Goal: Use online tool/utility: Utilize a website feature to perform a specific function

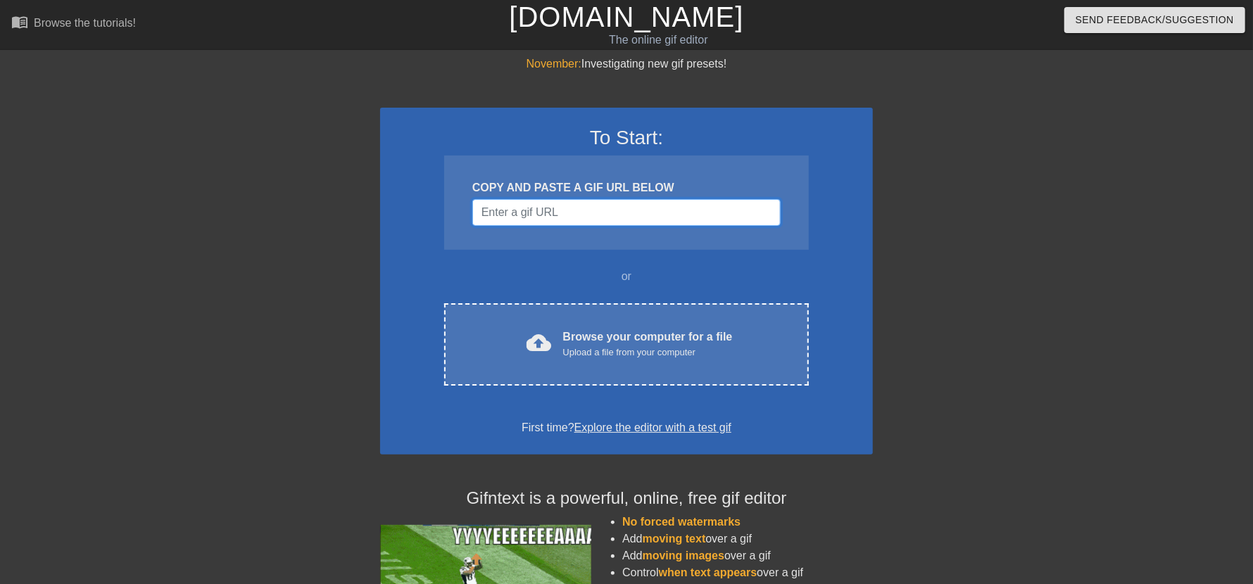
click at [534, 217] on input "Username" at bounding box center [626, 212] width 308 height 27
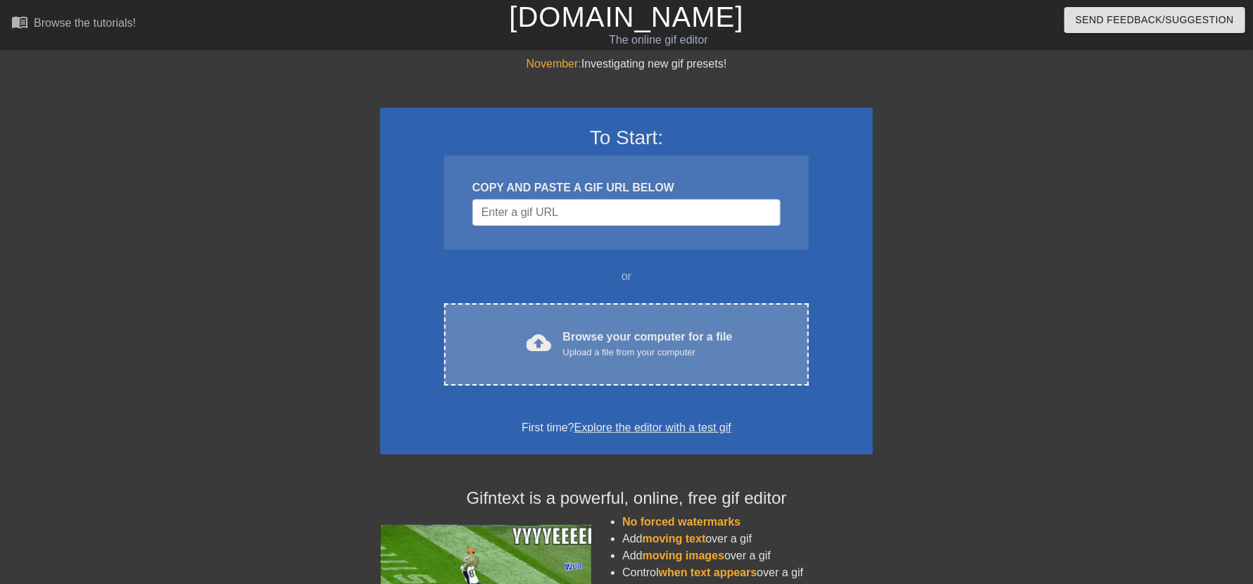
click at [653, 334] on div "Browse your computer for a file Upload a file from your computer" at bounding box center [648, 344] width 170 height 31
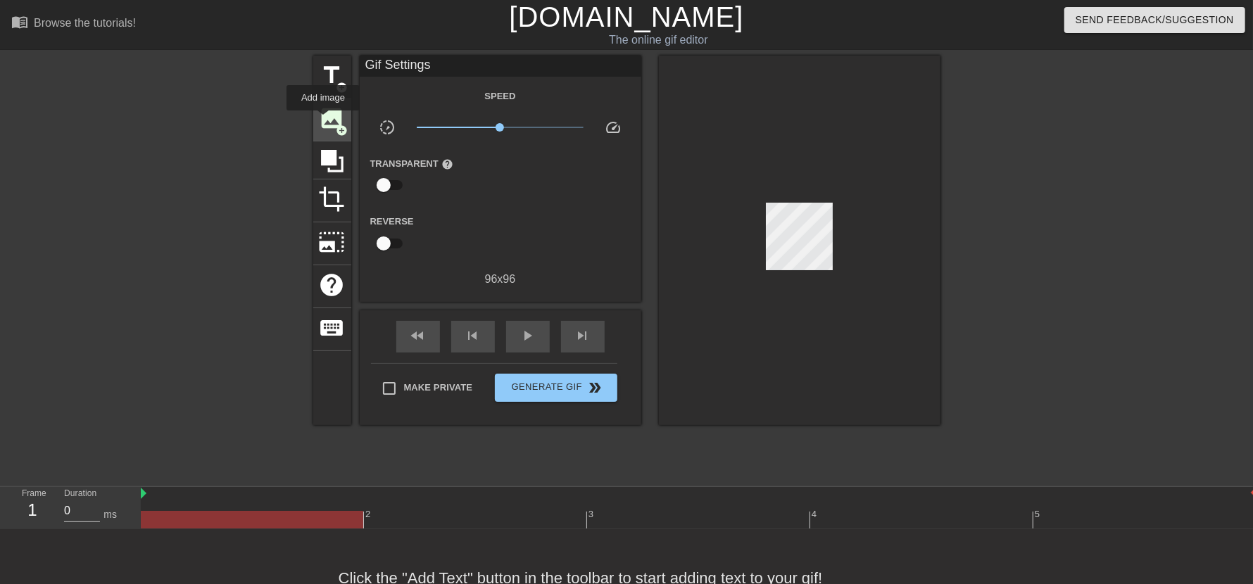
click at [325, 120] on span "image" at bounding box center [332, 118] width 27 height 27
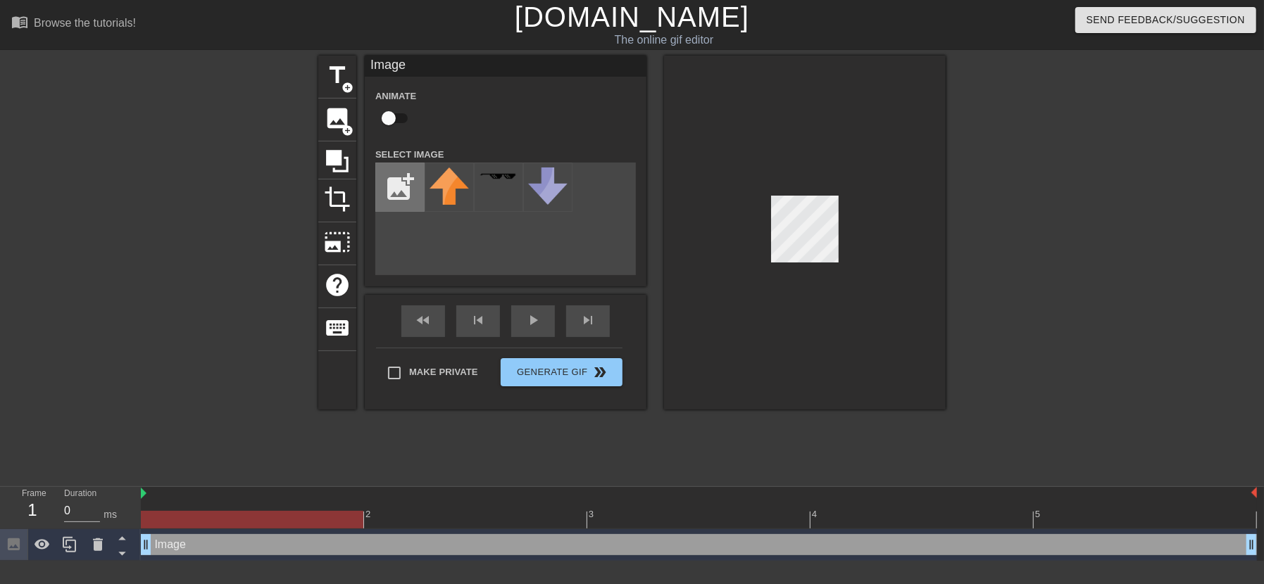
click at [396, 171] on input "file" at bounding box center [400, 187] width 48 height 48
type input "C:\fakepath\dfghddb.png"
click at [456, 177] on img at bounding box center [449, 183] width 39 height 31
click at [759, 253] on div at bounding box center [805, 233] width 282 height 354
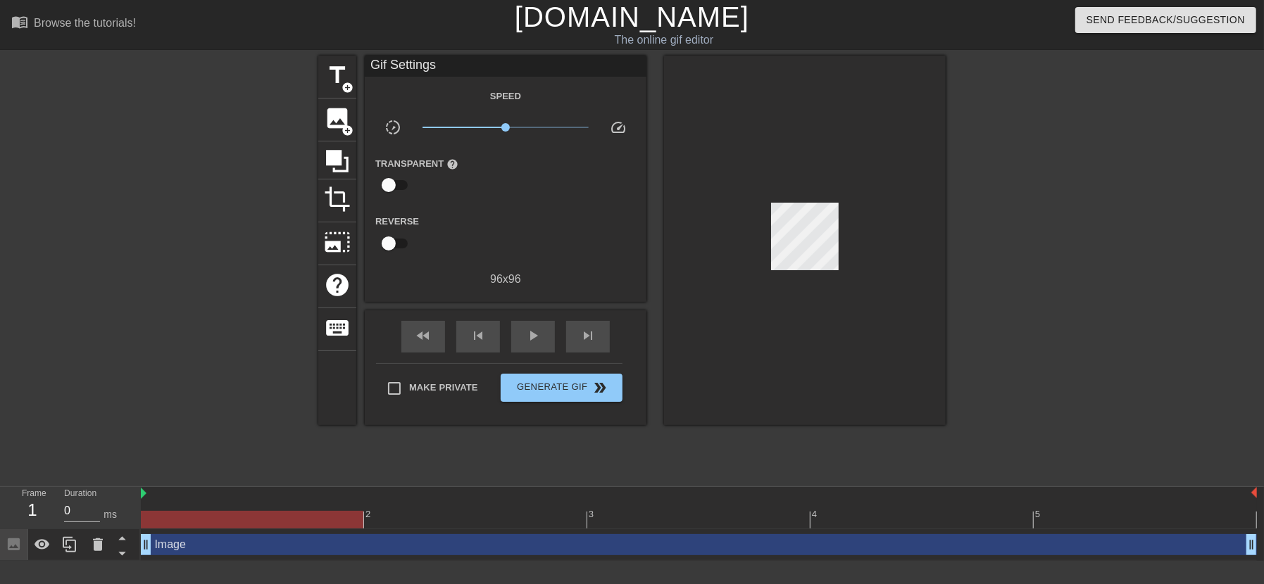
click at [803, 277] on div at bounding box center [805, 241] width 282 height 370
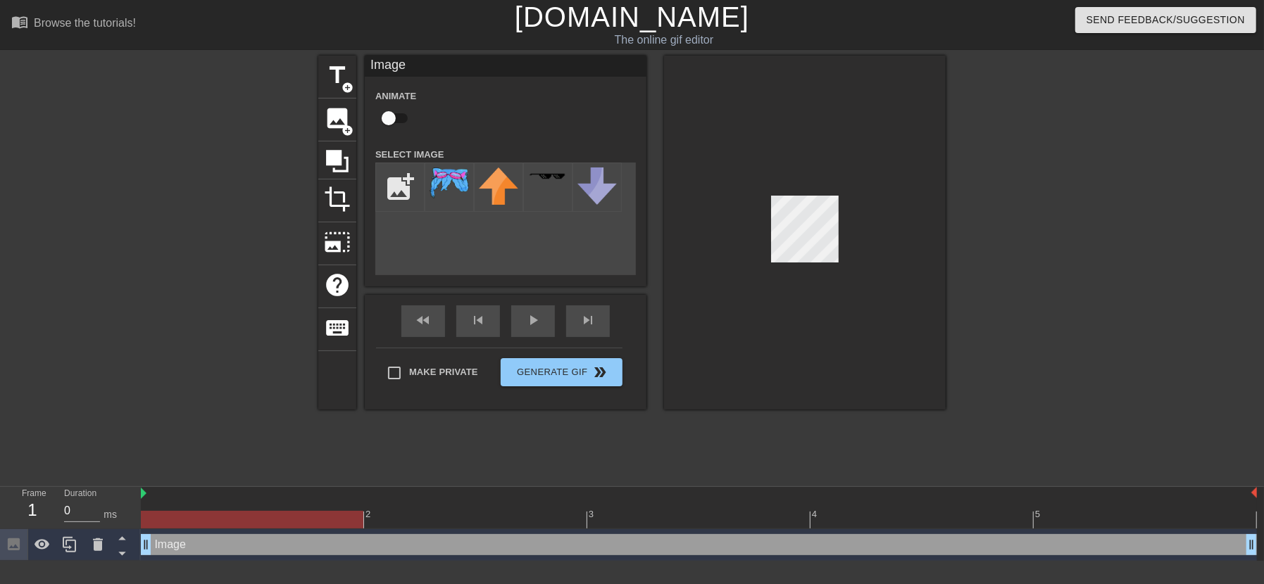
click at [797, 186] on div at bounding box center [805, 233] width 282 height 354
click at [332, 244] on span "photo_size_select_large" at bounding box center [337, 242] width 27 height 27
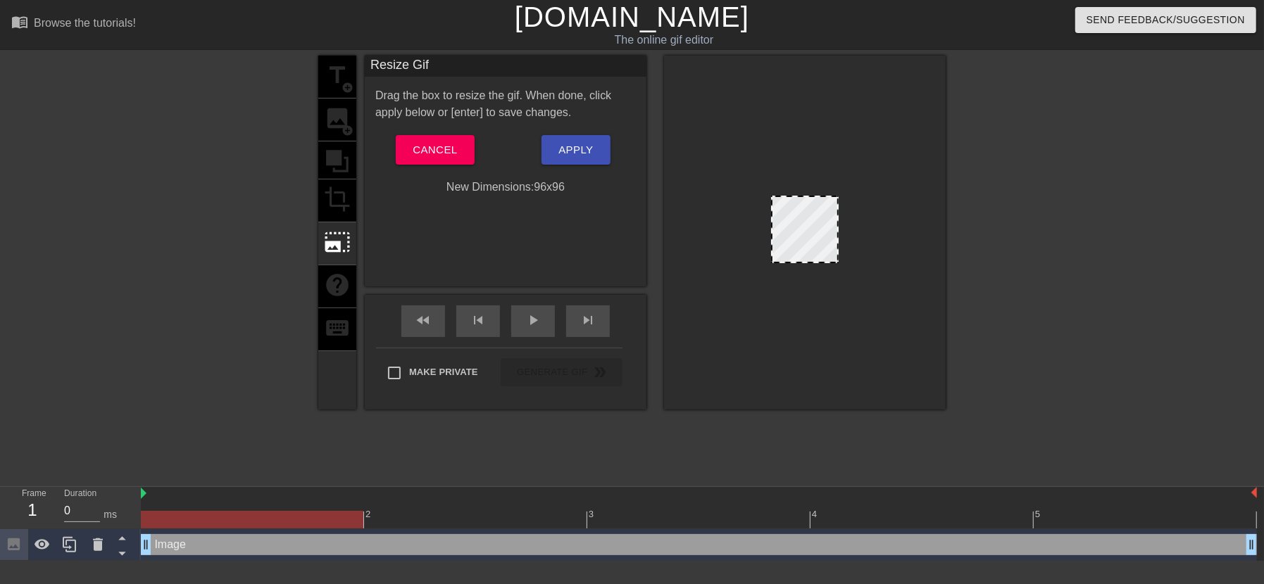
click at [822, 256] on div at bounding box center [805, 230] width 68 height 68
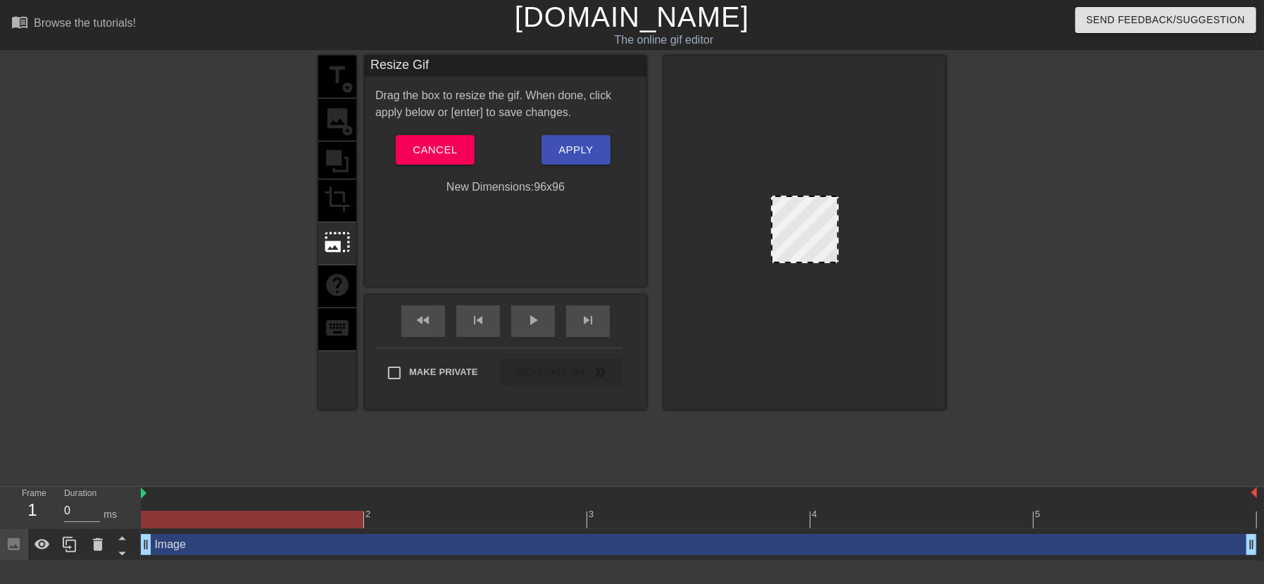
drag, startPoint x: 813, startPoint y: 237, endPoint x: 814, endPoint y: 251, distance: 14.2
click at [814, 251] on div at bounding box center [805, 230] width 68 height 68
click at [339, 246] on span "photo_size_select_large" at bounding box center [337, 242] width 27 height 27
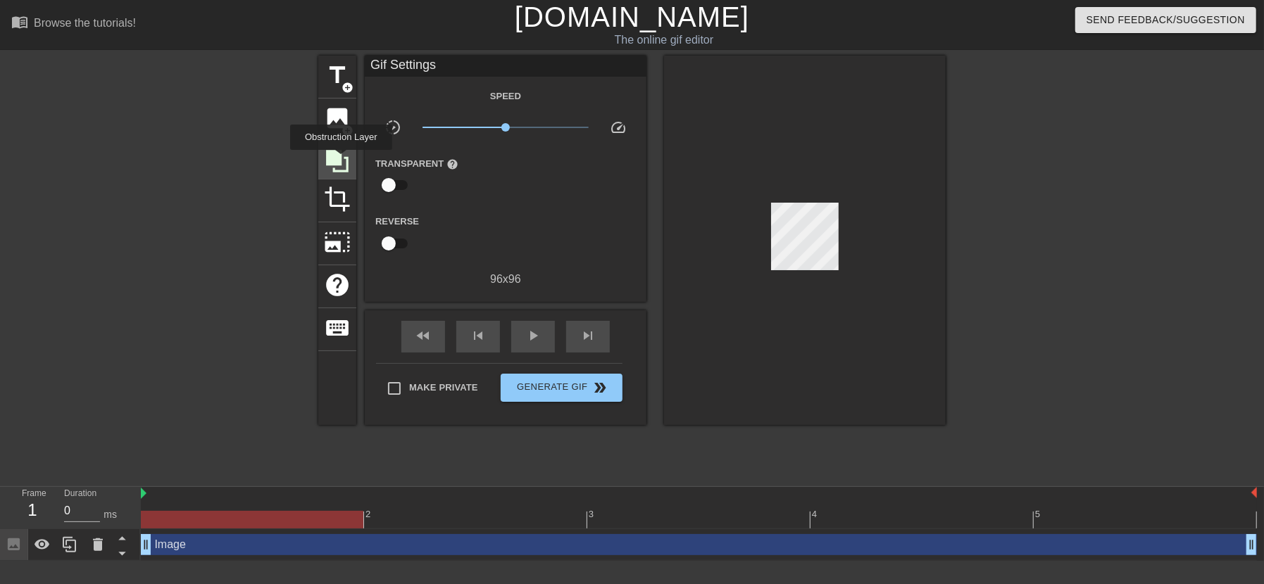
click at [341, 160] on icon at bounding box center [337, 161] width 23 height 23
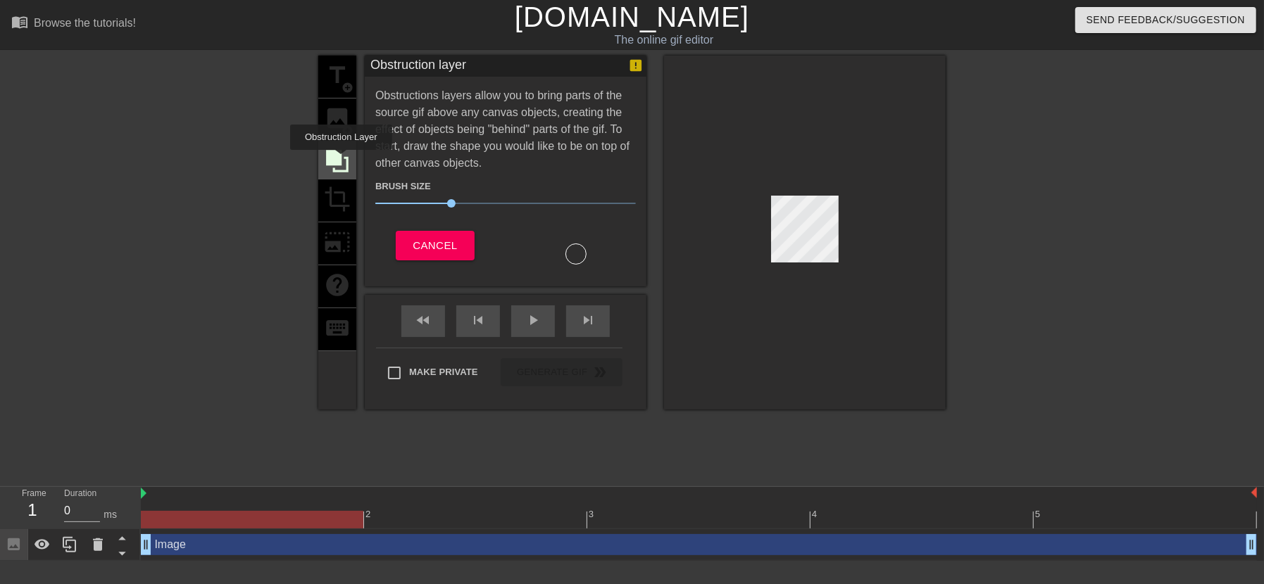
click at [341, 160] on icon at bounding box center [337, 161] width 23 height 23
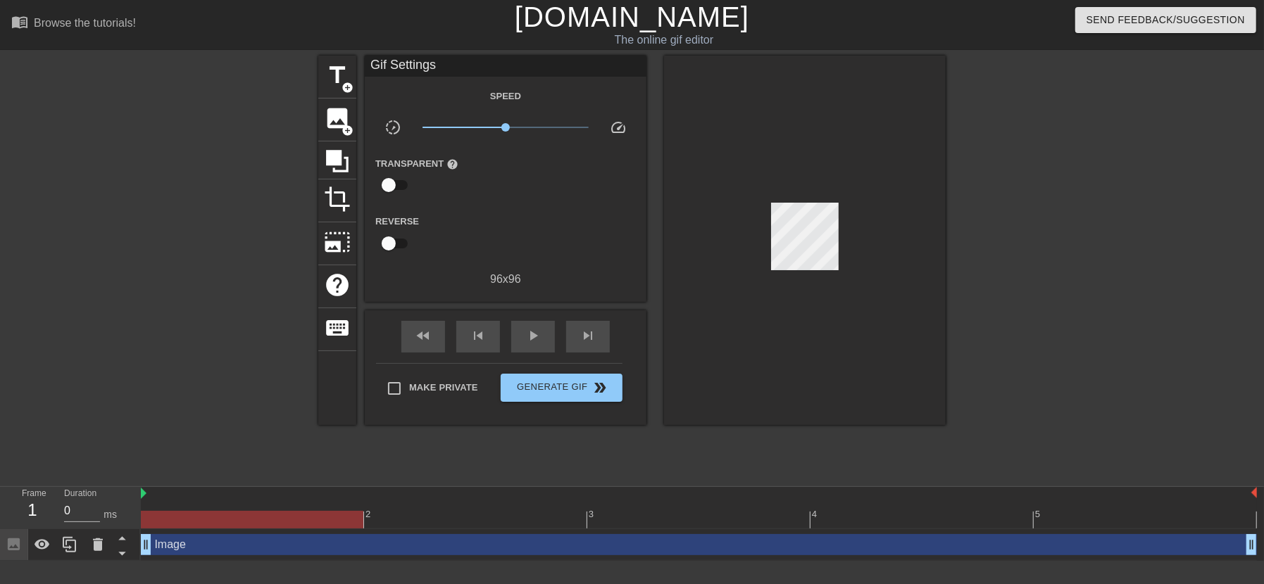
click at [400, 237] on input "checkbox" at bounding box center [389, 243] width 80 height 27
click at [400, 237] on input "checkbox" at bounding box center [402, 243] width 80 height 27
checkbox input "false"
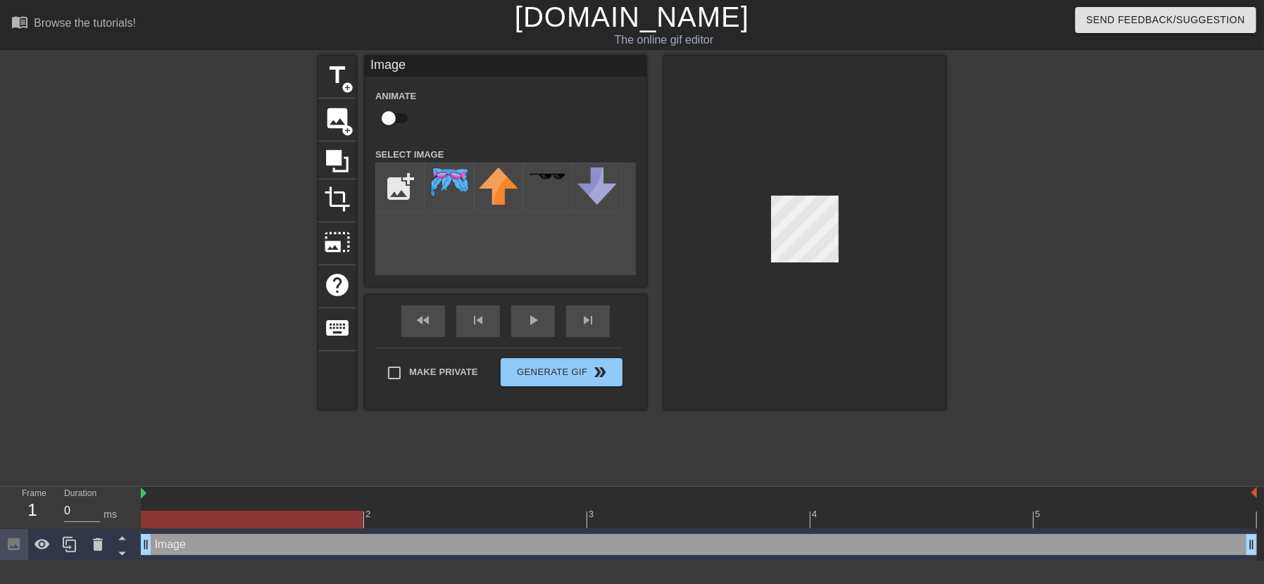
click at [394, 118] on input "checkbox" at bounding box center [389, 118] width 80 height 27
click at [394, 118] on input "checkbox" at bounding box center [402, 118] width 80 height 27
checkbox input "false"
click at [884, 278] on div at bounding box center [805, 233] width 282 height 354
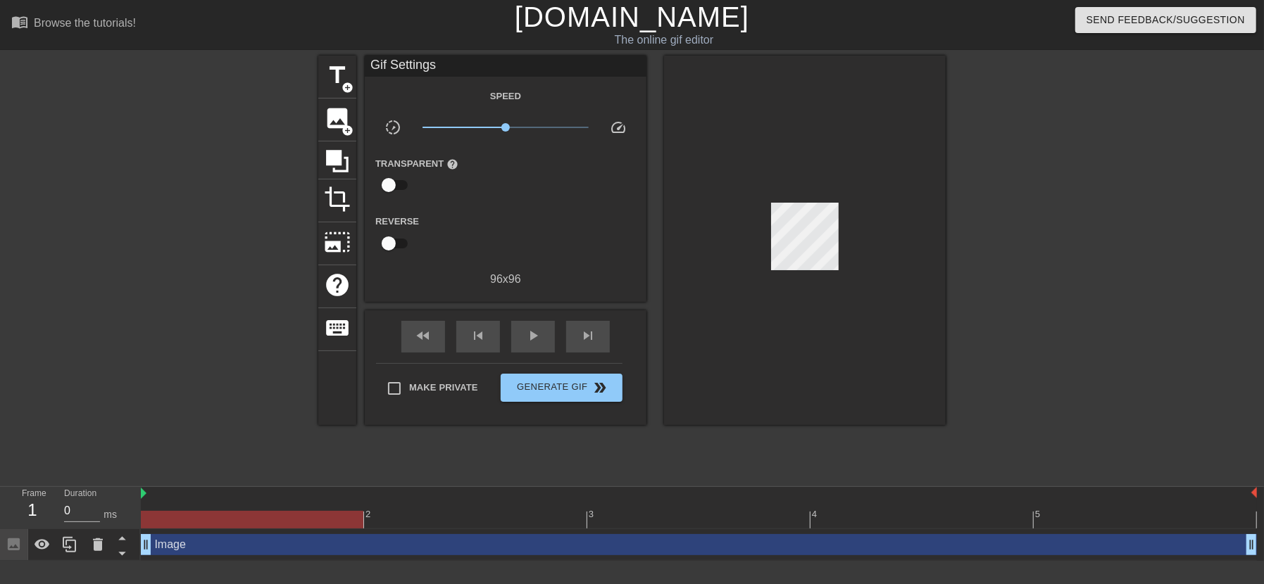
click at [806, 270] on div at bounding box center [805, 241] width 282 height 370
click at [535, 342] on span "play_arrow" at bounding box center [533, 335] width 17 height 17
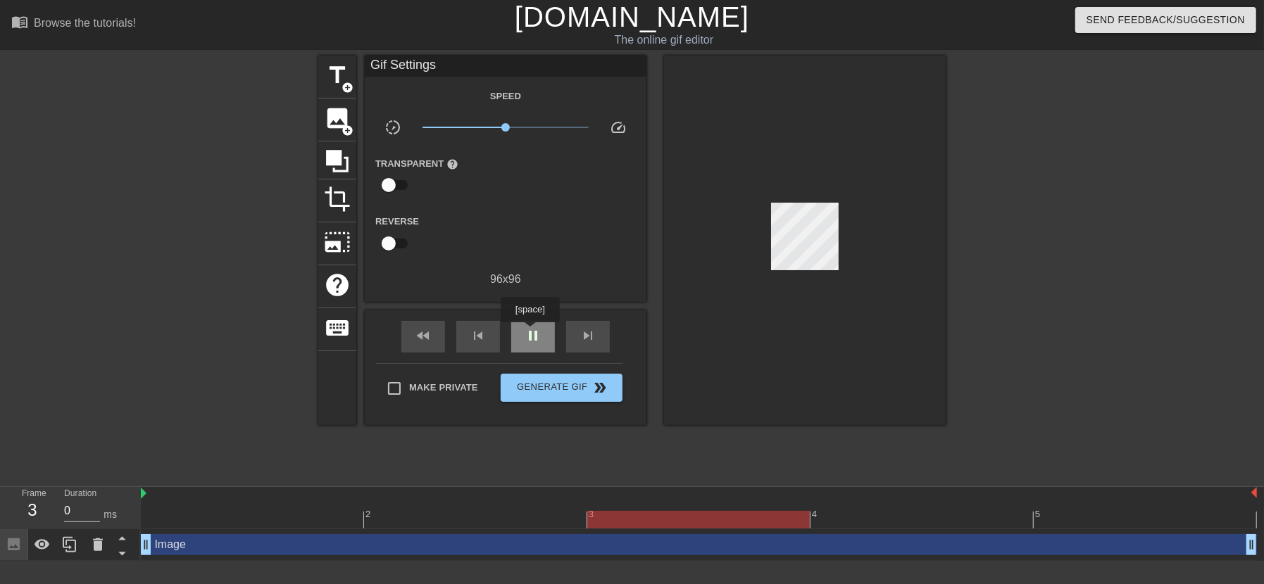
click at [530, 332] on span "pause" at bounding box center [533, 335] width 17 height 17
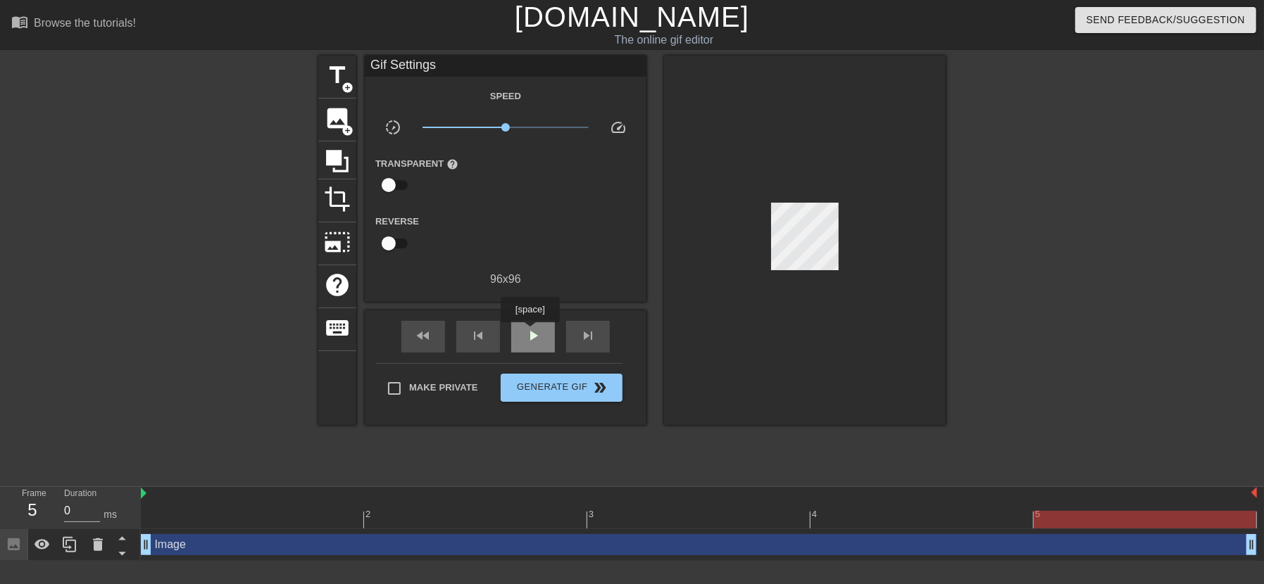
click at [530, 332] on span "play_arrow" at bounding box center [533, 335] width 17 height 17
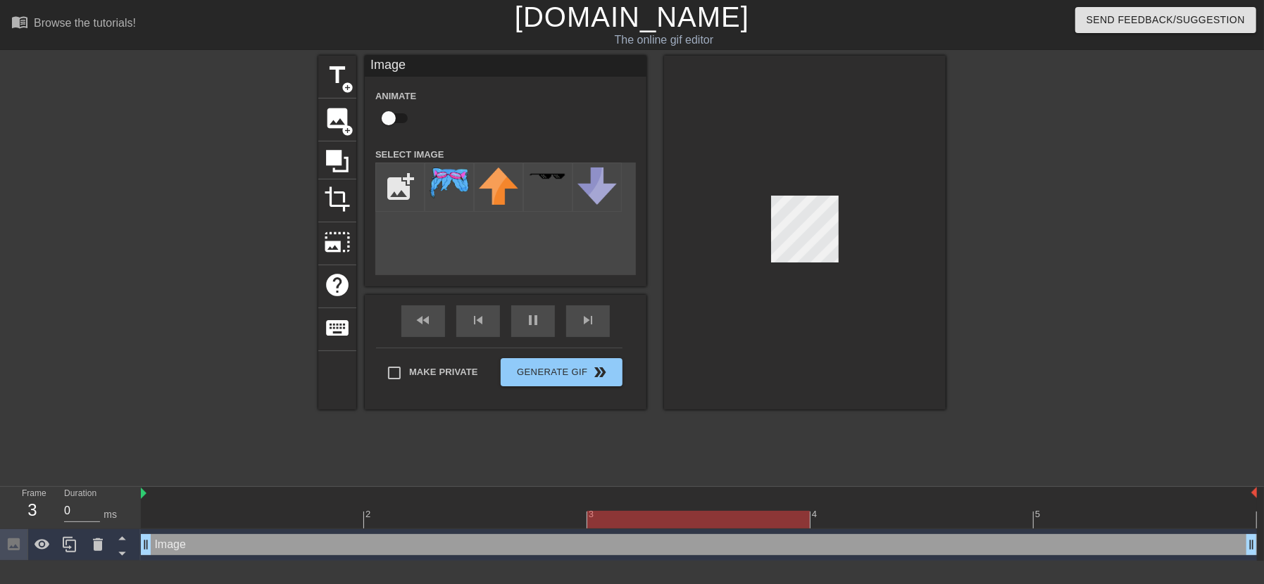
click at [958, 282] on div "title add_circle image add_circle crop photo_size_select_large help keyboard Im…" at bounding box center [632, 267] width 1264 height 422
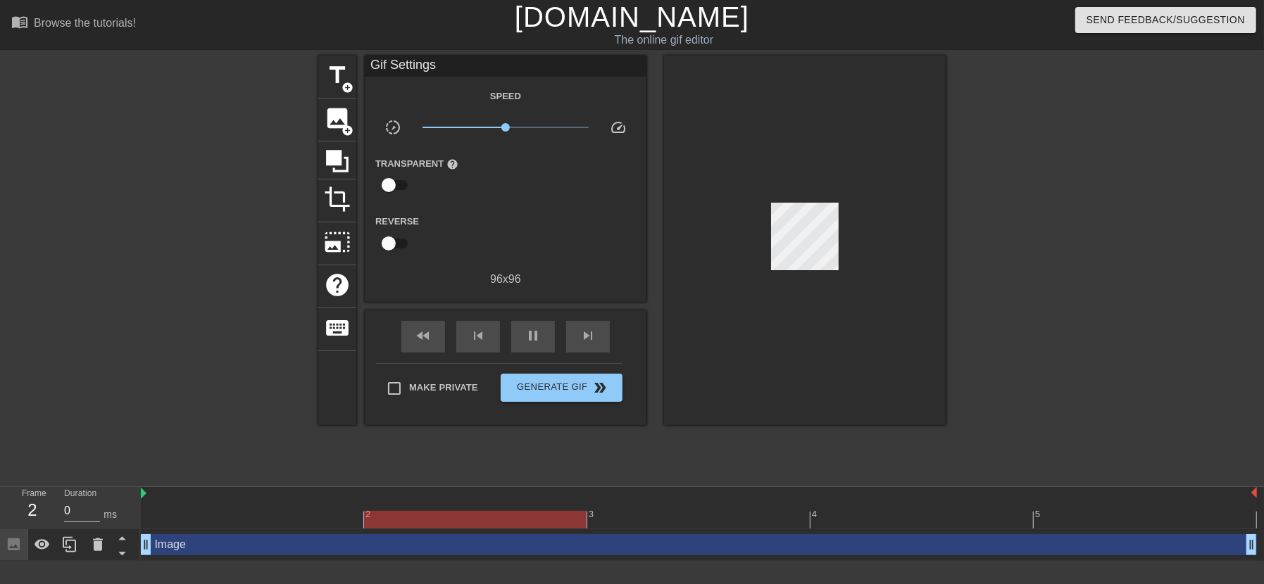
click at [1021, 332] on div at bounding box center [1068, 267] width 211 height 422
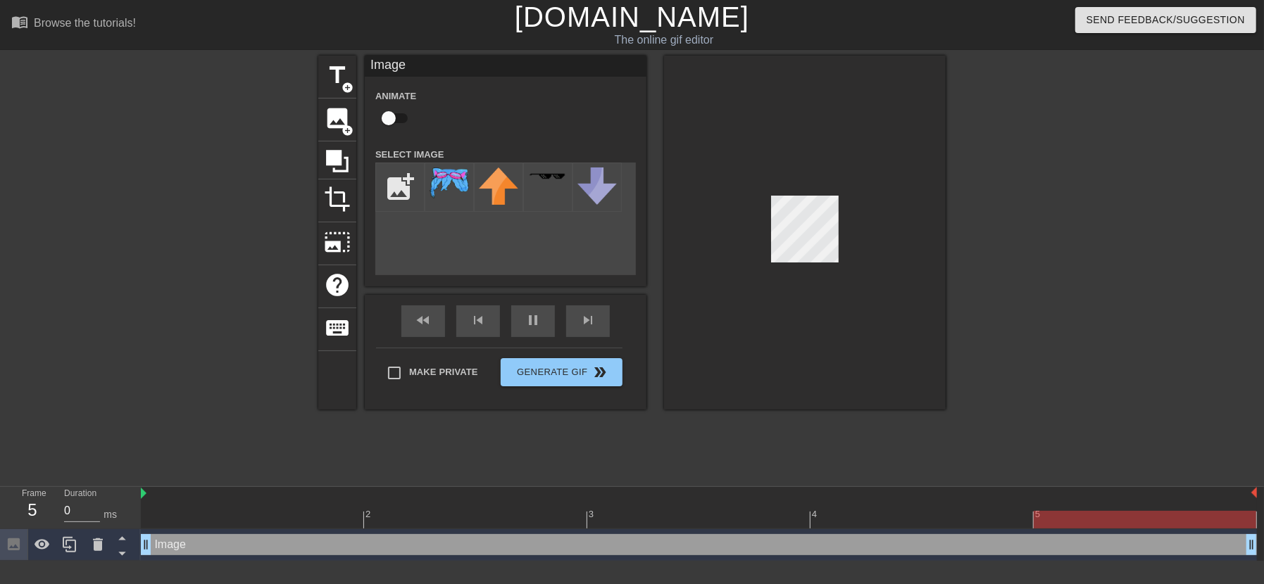
click at [887, 289] on div at bounding box center [805, 233] width 282 height 354
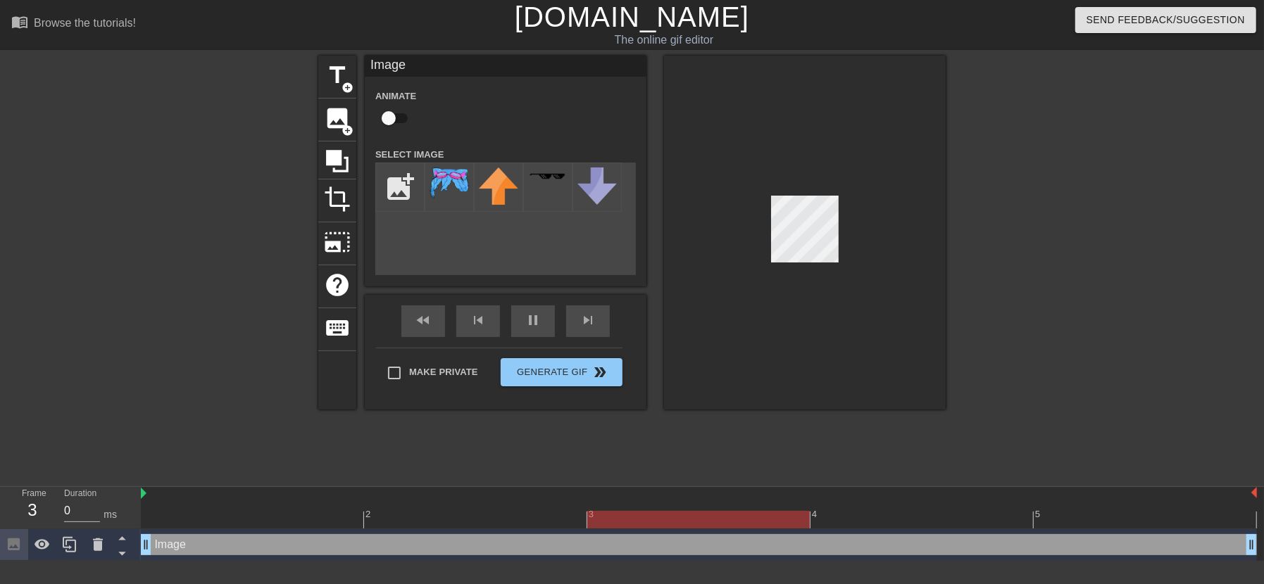
click at [1067, 218] on div at bounding box center [1068, 267] width 211 height 422
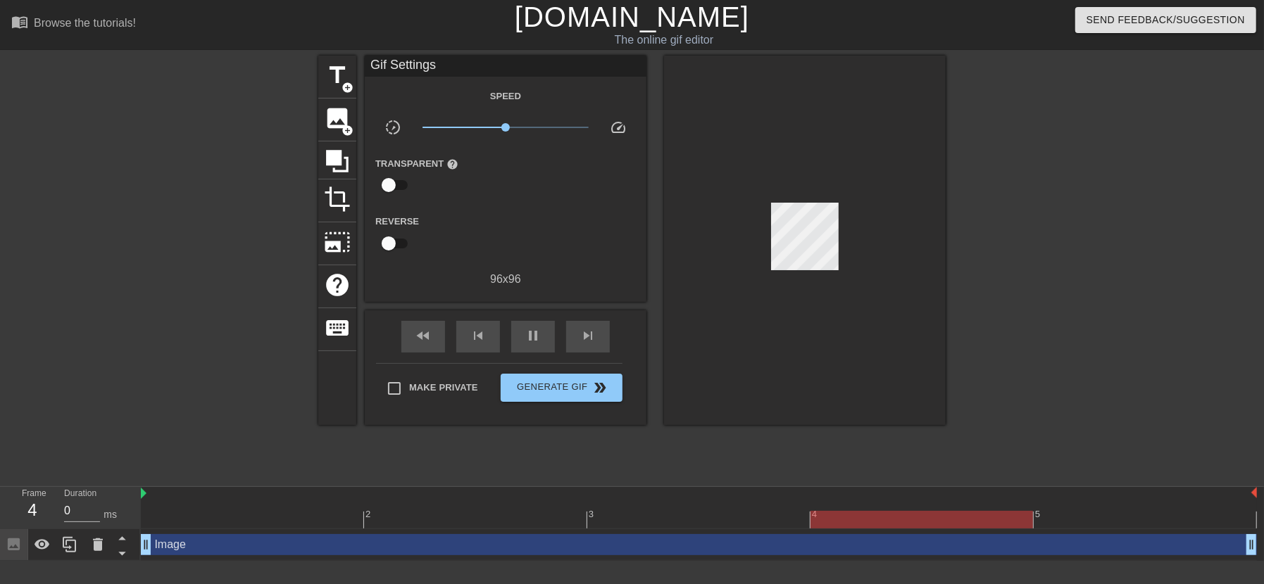
click at [1190, 258] on div "title add_circle image add_circle crop photo_size_select_large help keyboard Gi…" at bounding box center [632, 267] width 1264 height 422
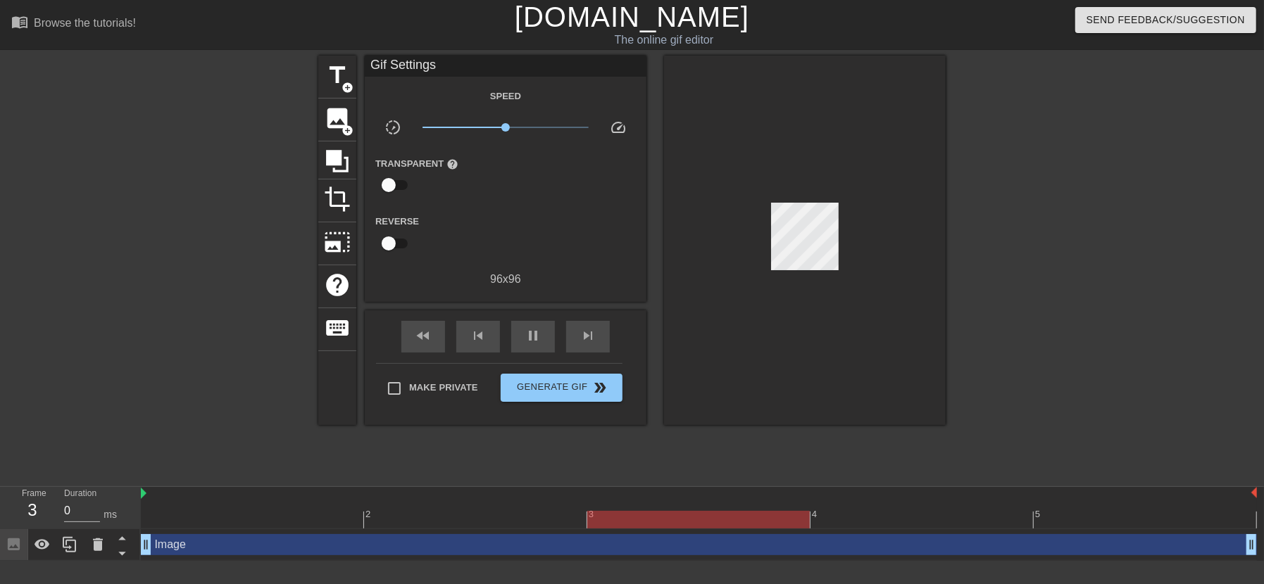
click at [397, 242] on input "checkbox" at bounding box center [389, 243] width 80 height 27
click at [397, 242] on input "checkbox" at bounding box center [402, 243] width 80 height 27
checkbox input "false"
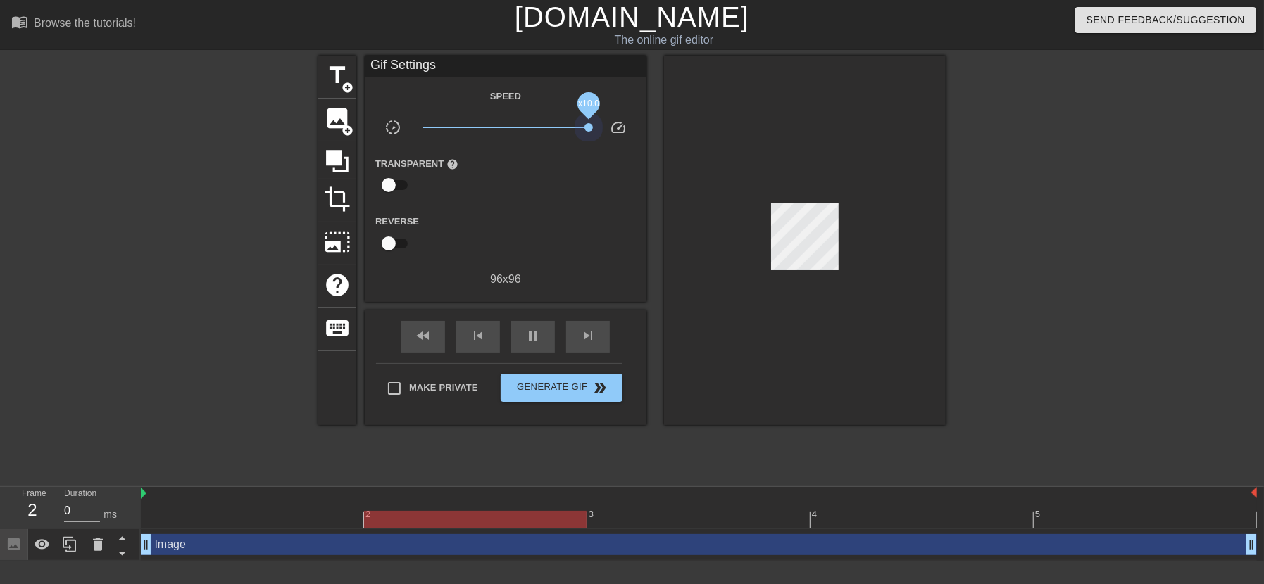
drag, startPoint x: 506, startPoint y: 121, endPoint x: 604, endPoint y: 136, distance: 99.0
click at [604, 136] on div "slow_motion_video x10.0 speed" at bounding box center [506, 130] width 282 height 22
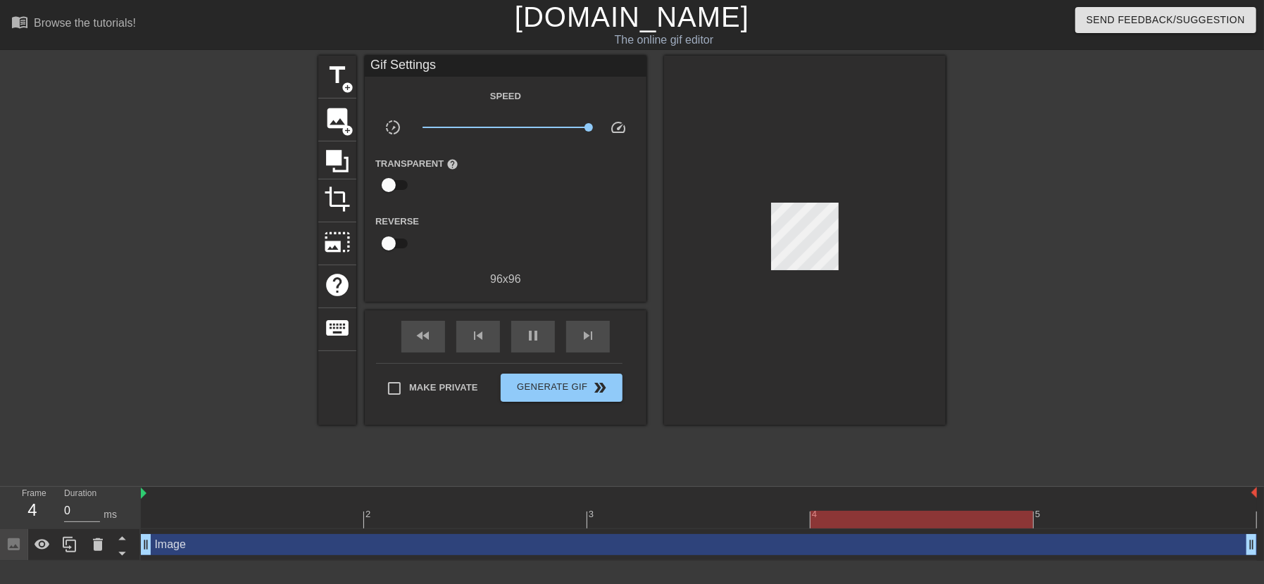
click at [510, 127] on span "x10.0" at bounding box center [505, 127] width 167 height 17
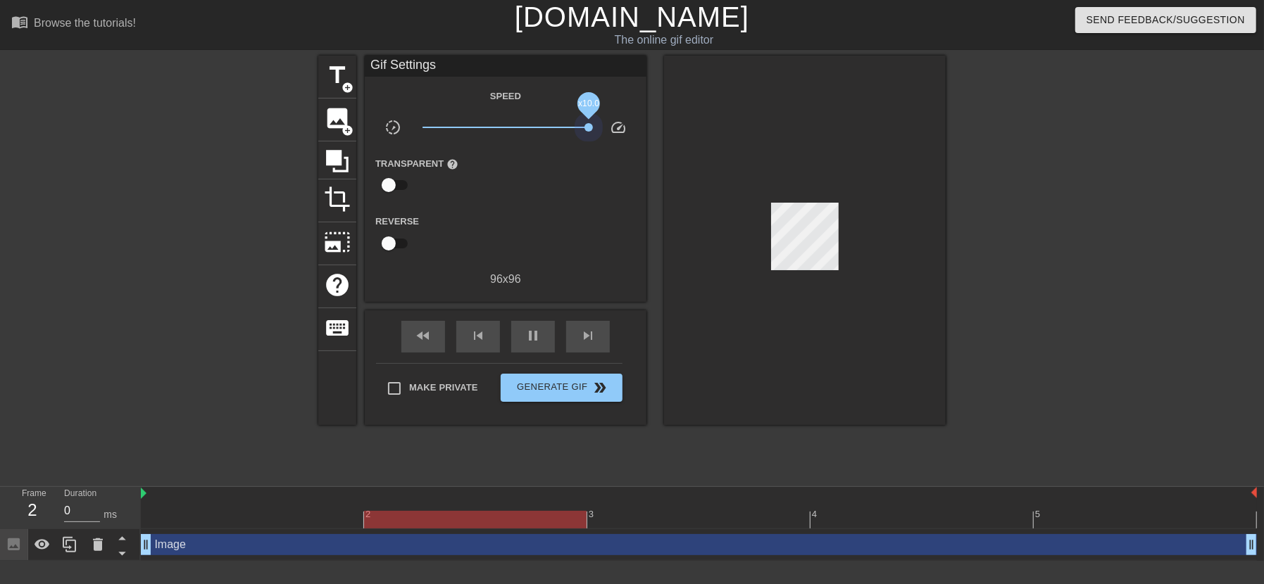
drag, startPoint x: 510, startPoint y: 127, endPoint x: 653, endPoint y: 132, distance: 143.8
click at [651, 132] on div "title add_circle image add_circle crop photo_size_select_large help keyboard Gi…" at bounding box center [631, 241] width 627 height 370
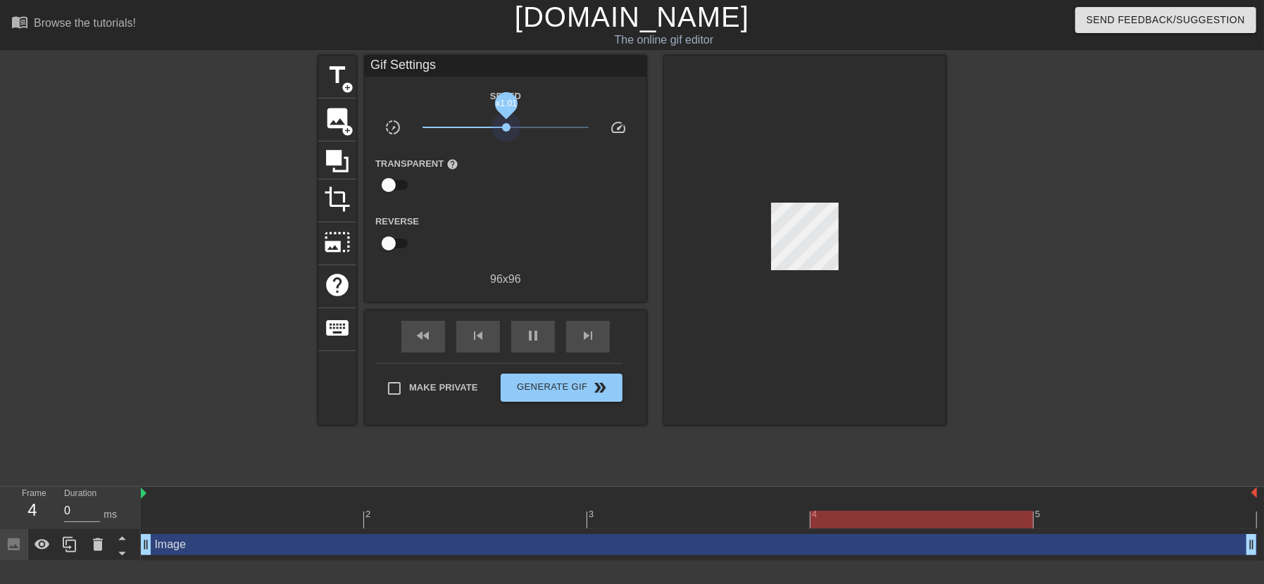
click at [506, 129] on span "x1.01" at bounding box center [505, 127] width 167 height 17
click at [565, 385] on span "Generate Gif double_arrow" at bounding box center [561, 388] width 111 height 17
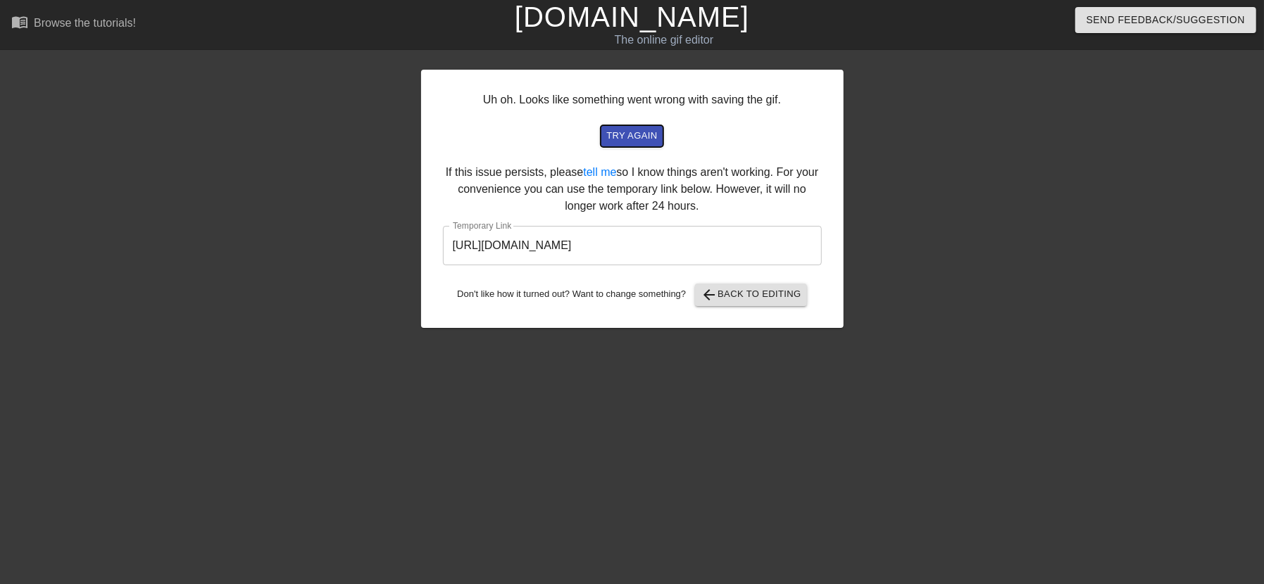
click at [635, 135] on span "try again" at bounding box center [631, 136] width 51 height 16
click at [688, 242] on input "[URL][DOMAIN_NAME]" at bounding box center [632, 245] width 379 height 39
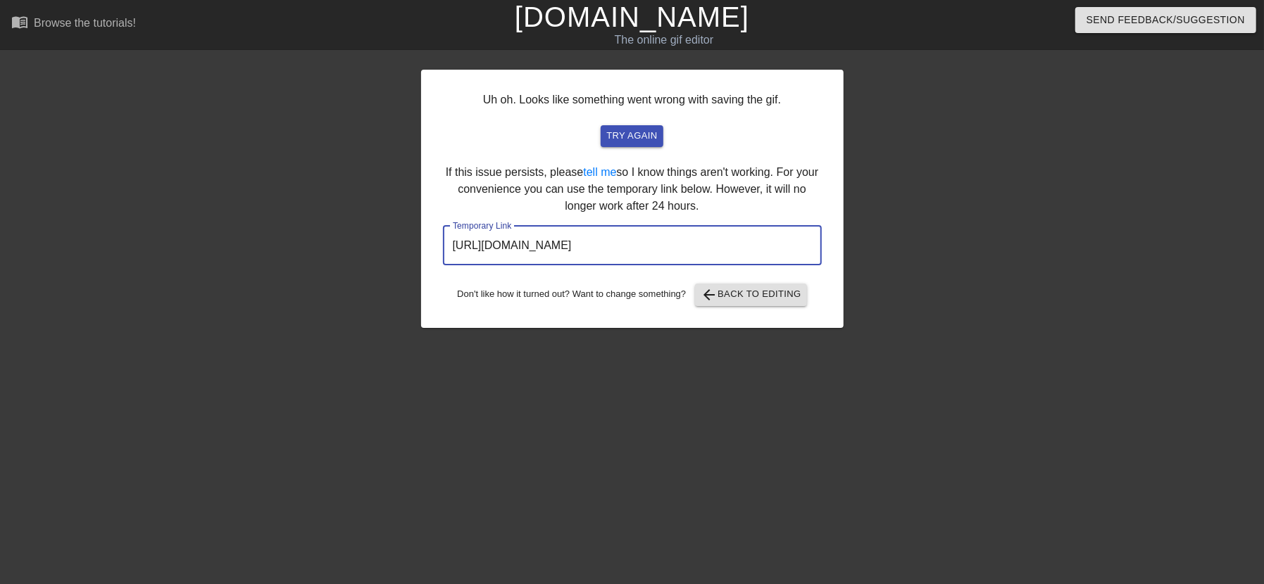
click at [688, 242] on input "[URL][DOMAIN_NAME]" at bounding box center [632, 245] width 379 height 39
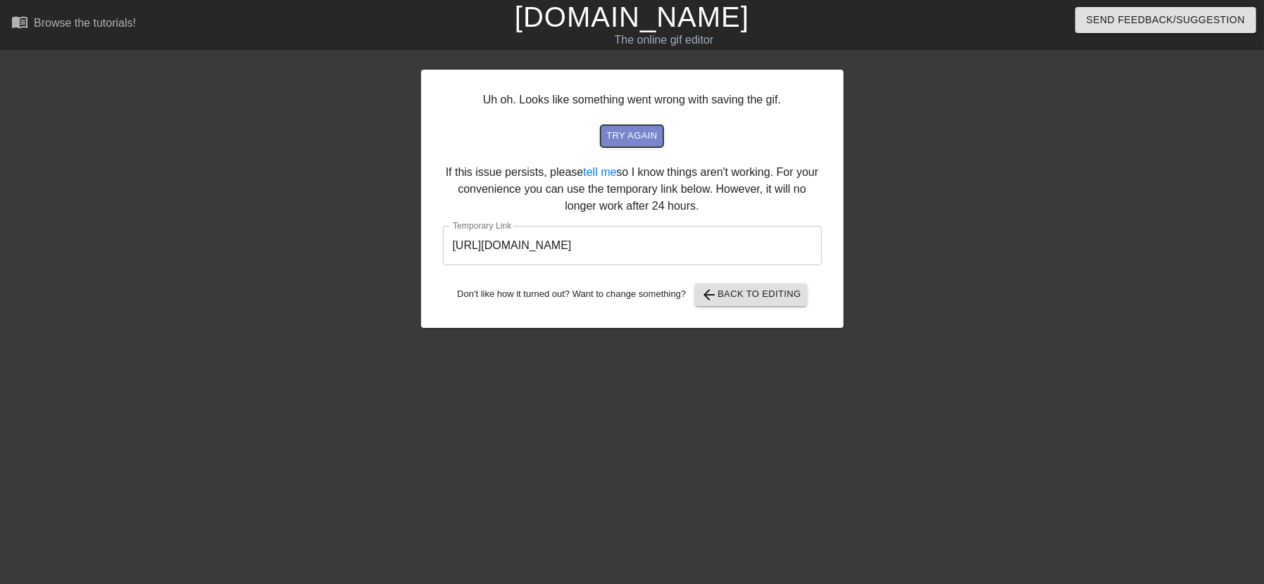
click at [627, 139] on span "try again" at bounding box center [631, 136] width 51 height 16
click at [546, 369] on div "Uh oh. Looks like something went wrong with saving the gif. try again If this i…" at bounding box center [632, 267] width 422 height 422
click at [794, 287] on span "arrow_back Back to Editing" at bounding box center [751, 295] width 101 height 17
